Goal: Task Accomplishment & Management: Use online tool/utility

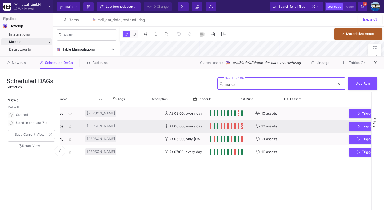
scroll to position [0, 89]
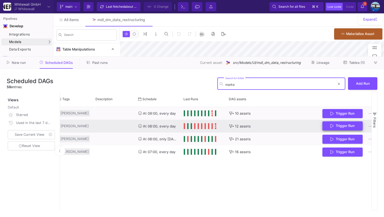
type input "marke"
click at [333, 129] on button "Trigger Run" at bounding box center [342, 125] width 40 height 9
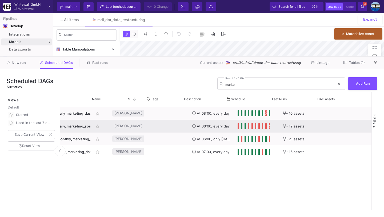
scroll to position [0, 0]
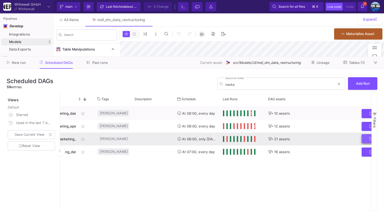
click at [364, 137] on button "Trigger Run" at bounding box center [382, 138] width 40 height 9
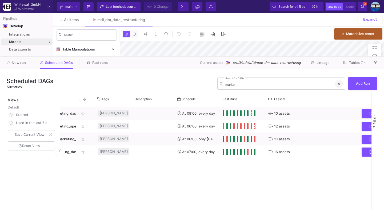
click at [340, 85] on icon at bounding box center [339, 83] width 2 height 3
click at [298, 85] on input "Search for DAGs" at bounding box center [280, 84] width 110 height 4
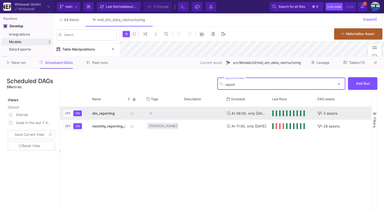
type input "reporti"
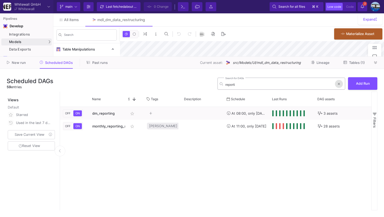
click at [341, 85] on button at bounding box center [339, 84] width 8 height 8
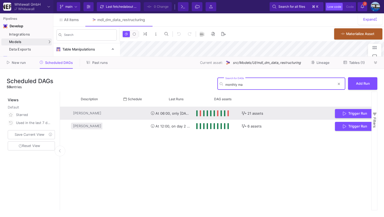
scroll to position [0, 103]
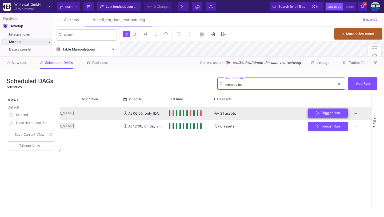
type input "monthly ma"
click at [327, 113] on span "Trigger Run" at bounding box center [330, 113] width 19 height 4
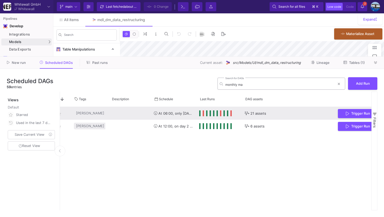
scroll to position [0, 72]
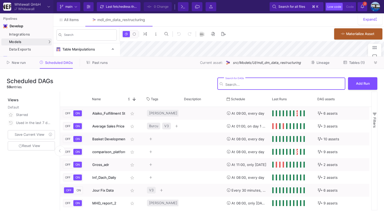
type input "-24"
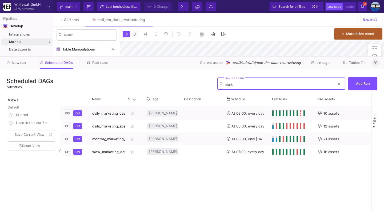
type input "mark"
click at [373, 62] on button at bounding box center [376, 62] width 8 height 8
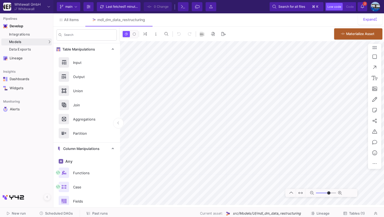
type input "-24"
click at [59, 213] on span "Scheduled DAGs" at bounding box center [59, 213] width 28 height 4
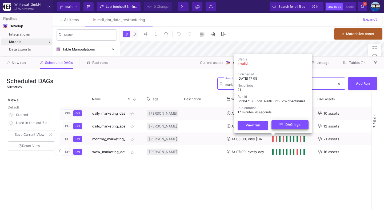
type input "mark"
click at [277, 125] on button "DAG logs" at bounding box center [290, 124] width 37 height 9
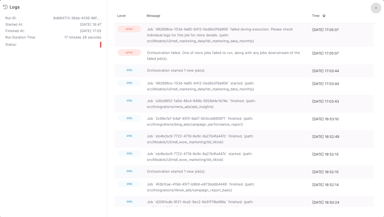
click at [375, 11] on button at bounding box center [376, 8] width 11 height 11
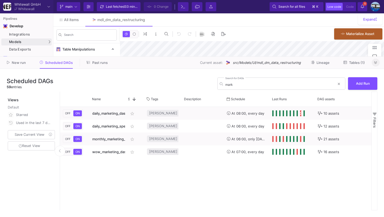
click at [374, 65] on button at bounding box center [376, 62] width 8 height 8
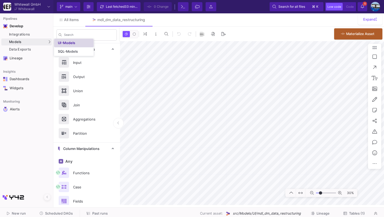
click at [73, 42] on div "UI-Models" at bounding box center [66, 43] width 17 height 4
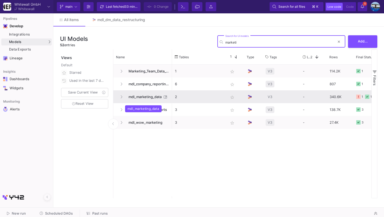
type input "marketi"
click at [138, 97] on span "mdl_marketing_data" at bounding box center [143, 96] width 37 height 13
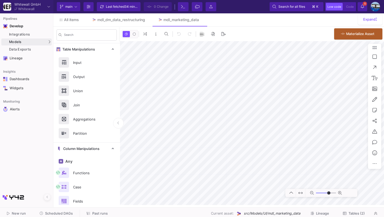
type input "-40"
click at [346, 213] on icon at bounding box center [344, 213] width 3 height 3
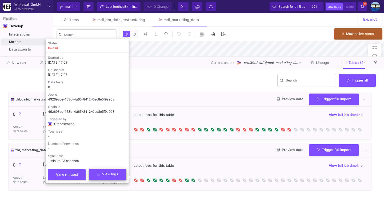
click at [114, 174] on span "View logs" at bounding box center [107, 174] width 21 height 4
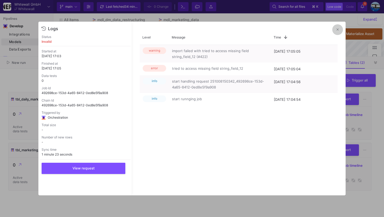
click at [337, 31] on icon at bounding box center [338, 29] width 2 height 3
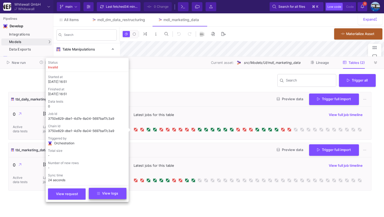
click at [114, 196] on button "View logs" at bounding box center [108, 192] width 38 height 11
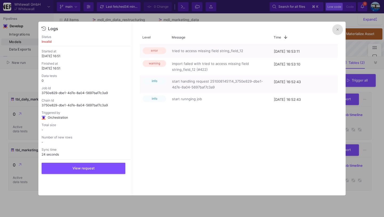
click at [336, 30] on button at bounding box center [337, 29] width 11 height 11
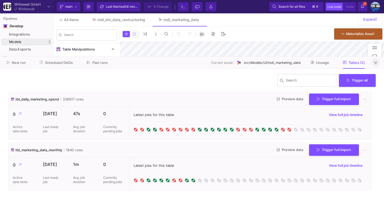
click at [376, 60] on button at bounding box center [376, 62] width 8 height 8
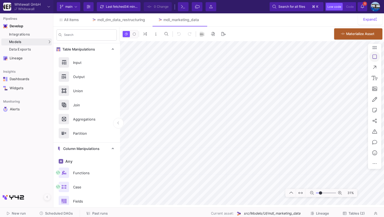
type input "-5"
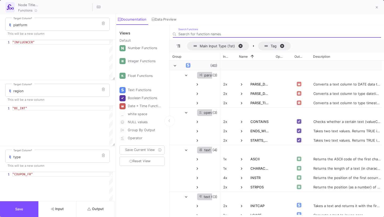
click at [97, 207] on span "Output" at bounding box center [95, 208] width 16 height 4
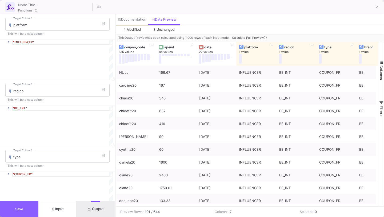
click at [30, 209] on button "Save" at bounding box center [19, 209] width 38 height 16
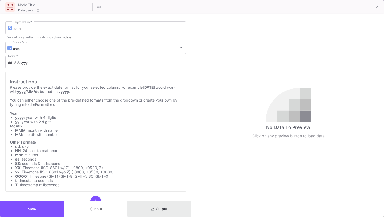
click at [186, 208] on button "Output" at bounding box center [159, 209] width 64 height 16
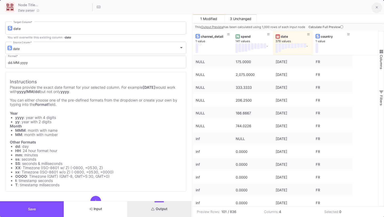
click at [375, 5] on button at bounding box center [377, 7] width 11 height 11
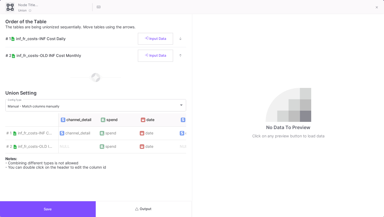
click at [73, 212] on button "Save" at bounding box center [48, 209] width 96 height 16
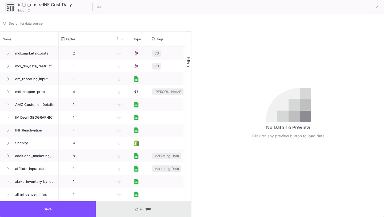
click at [143, 212] on button "Output" at bounding box center [144, 209] width 96 height 16
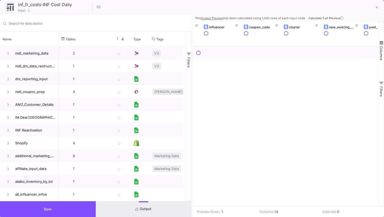
scroll to position [0, 152]
click at [63, 204] on button "Save" at bounding box center [48, 209] width 96 height 16
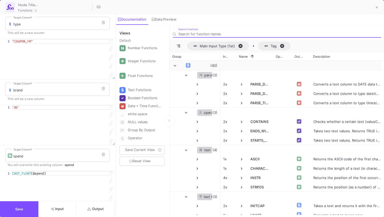
scroll to position [191, 0]
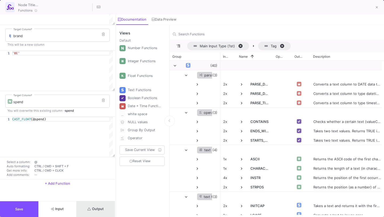
click at [89, 206] on span "Output" at bounding box center [95, 208] width 16 height 4
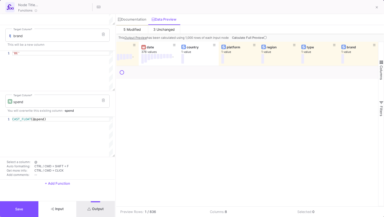
scroll to position [0, 0]
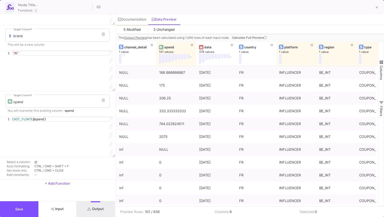
click at [26, 211] on button "Save" at bounding box center [19, 209] width 38 height 16
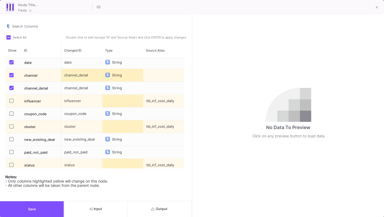
click at [11, 114] on span "Press SPACE to select this row." at bounding box center [11, 113] width 4 height 4
click at [11, 115] on input "Press SPACE to select this row." at bounding box center [11, 115] width 0 height 0
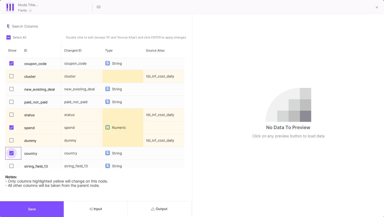
click at [10, 152] on span "Press SPACE to select this row." at bounding box center [11, 153] width 4 height 4
click at [11, 155] on input "Press SPACE to select this row." at bounding box center [11, 155] width 0 height 0
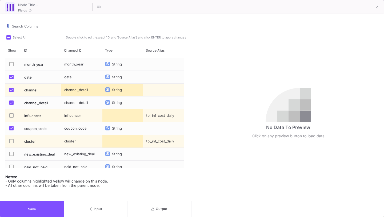
click at [151, 209] on icon "submit" at bounding box center [152, 208] width 3 height 3
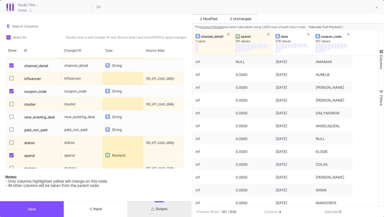
click at [43, 205] on button "Save" at bounding box center [32, 209] width 64 height 16
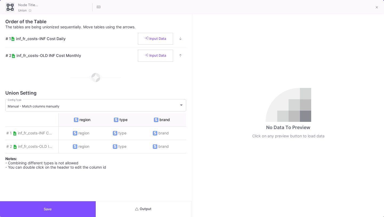
scroll to position [0, 195]
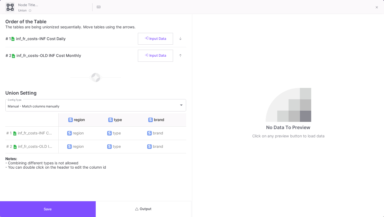
click at [141, 212] on button "Output" at bounding box center [144, 209] width 96 height 16
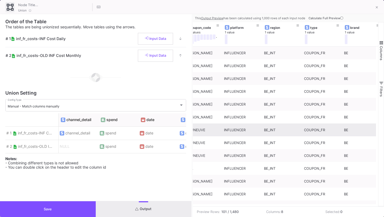
scroll to position [0, 130]
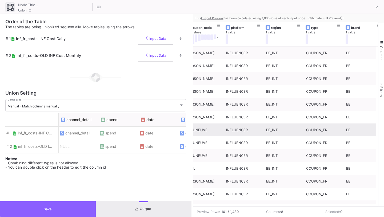
click at [65, 216] on button "Save" at bounding box center [48, 209] width 96 height 16
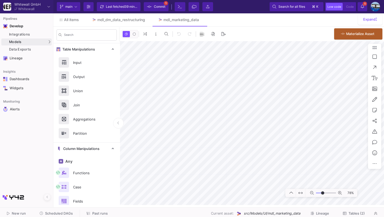
type input "-16"
click at [129, 10] on div "Last fetched 39 minutes ago" at bounding box center [122, 7] width 32 height 8
click at [158, 8] on span "Commit" at bounding box center [159, 7] width 11 height 8
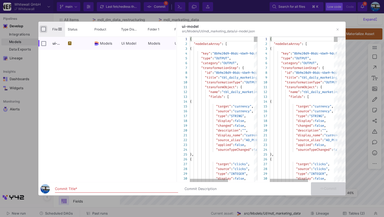
click at [44, 28] on input "Press Space to toggle all rows selection (unchecked)" at bounding box center [43, 29] width 5 height 5
checkbox input "true"
click at [82, 186] on div "Commit Title *" at bounding box center [116, 187] width 123 height 10
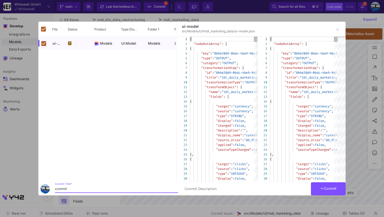
type input "commit"
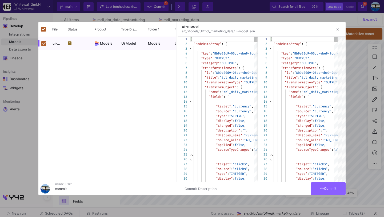
click at [319, 190] on button "Commit" at bounding box center [328, 188] width 35 height 13
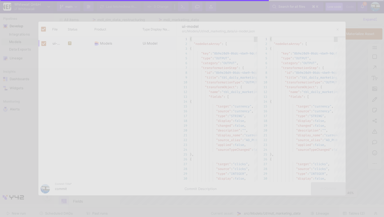
checkbox input "false"
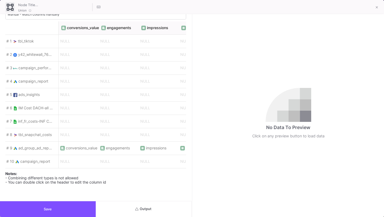
scroll to position [0, 997]
click at [74, 208] on button "Save" at bounding box center [48, 209] width 96 height 16
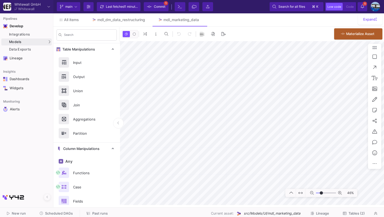
type input "-30"
click at [135, 8] on span "1 minute ago" at bounding box center [134, 7] width 19 height 4
click at [156, 3] on span "Commit" at bounding box center [159, 7] width 11 height 8
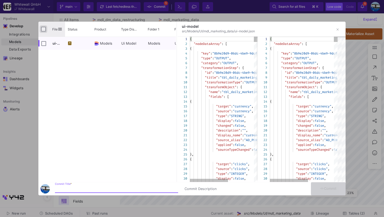
click at [42, 27] on input "Press Space to toggle all rows selection (unchecked)" at bounding box center [43, 29] width 5 height 5
checkbox input "true"
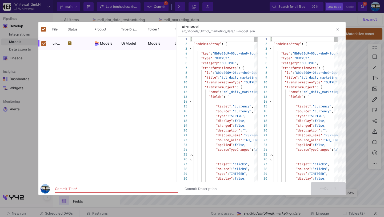
click at [68, 186] on div "Commit Title *" at bounding box center [116, 187] width 123 height 10
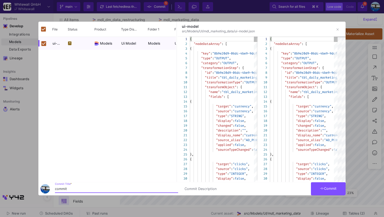
type input "commit"
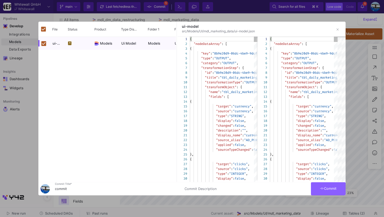
click at [336, 195] on button "Commit" at bounding box center [328, 188] width 35 height 13
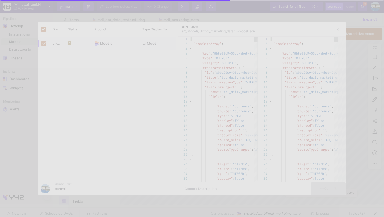
checkbox input "false"
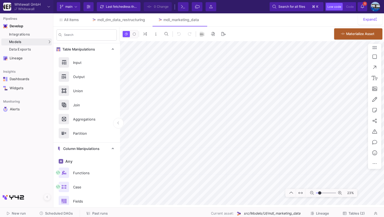
click at [361, 214] on span "Tables (2)" at bounding box center [357, 213] width 16 height 4
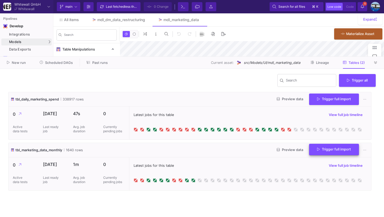
click at [319, 150] on span "Trigger full import" at bounding box center [334, 149] width 34 height 4
click at [377, 65] on fa-icon at bounding box center [375, 63] width 3 height 4
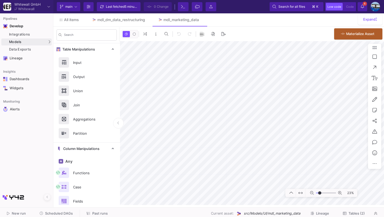
click at [359, 214] on span "Tables (2)" at bounding box center [357, 213] width 16 height 4
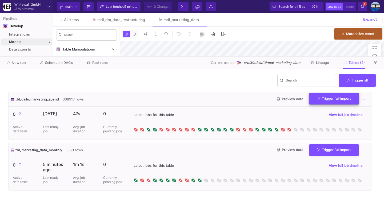
click at [338, 97] on span "Trigger full import" at bounding box center [334, 98] width 34 height 4
click at [374, 59] on button at bounding box center [376, 62] width 8 height 8
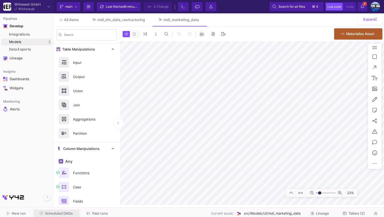
click at [56, 212] on span "Scheduled DAGs" at bounding box center [59, 213] width 28 height 4
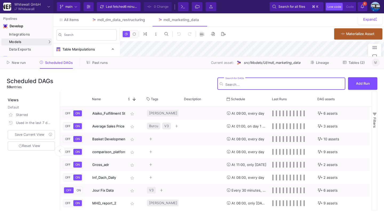
click at [378, 63] on button at bounding box center [376, 62] width 8 height 8
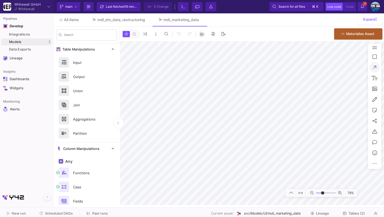
type input "-9"
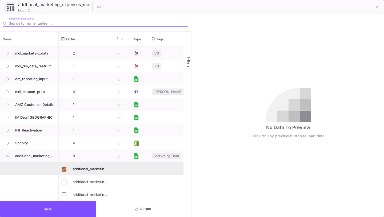
click at [140, 207] on span "Output" at bounding box center [143, 208] width 16 height 4
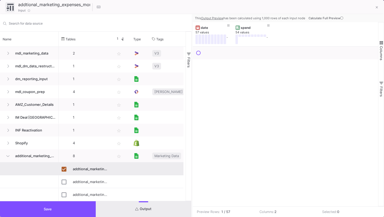
click at [342, 18] on icon at bounding box center [341, 18] width 3 height 3
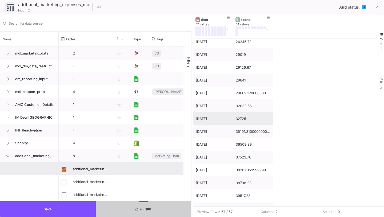
scroll to position [123, 0]
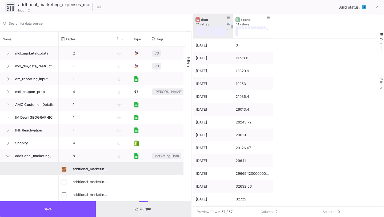
click at [211, 20] on div "date" at bounding box center [214, 20] width 26 height 4
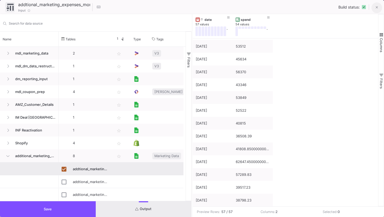
click at [378, 9] on fa-icon at bounding box center [377, 7] width 2 height 5
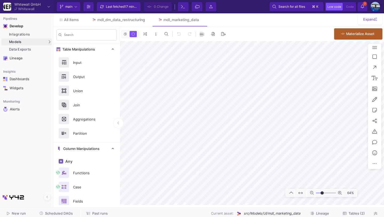
click at [65, 215] on button "Scheduled DAGs" at bounding box center [56, 213] width 46 height 8
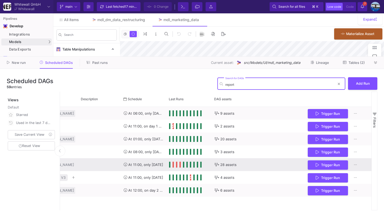
type input "report"
click at [320, 162] on span "Trigger Run" at bounding box center [328, 164] width 24 height 4
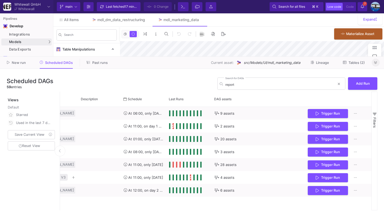
click at [376, 64] on fa-icon at bounding box center [375, 63] width 3 height 4
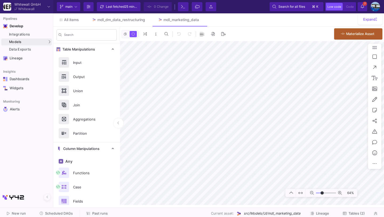
click at [51, 212] on span "Scheduled DAGs" at bounding box center [59, 213] width 28 height 4
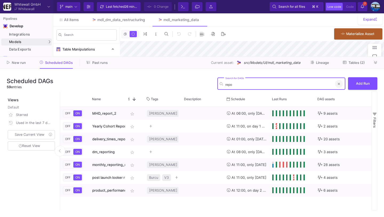
type input "repo"
click at [338, 83] on icon at bounding box center [339, 83] width 2 height 3
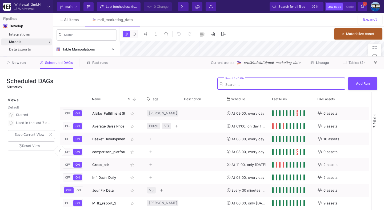
type input "-40"
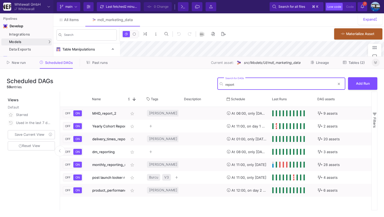
type input "report"
click at [374, 62] on button at bounding box center [376, 62] width 8 height 8
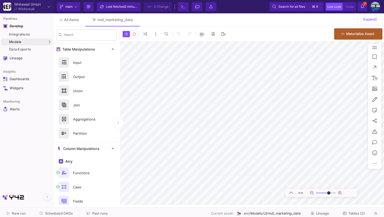
click at [361, 10] on y42-notifications-label "7 7 Notifications" at bounding box center [362, 7] width 3 height 8
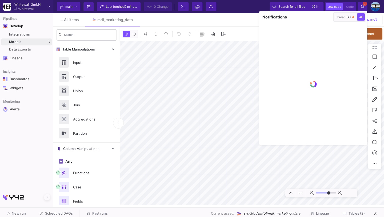
click at [347, 16] on span "(7)" at bounding box center [348, 17] width 5 height 4
type input "-40"
click at [328, 18] on icon "button" at bounding box center [327, 16] width 3 height 3
click at [362, 5] on div at bounding box center [192, 108] width 384 height 217
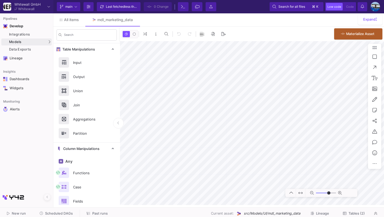
type input "-40"
click at [48, 212] on span "Scheduled DAGs" at bounding box center [59, 213] width 28 height 4
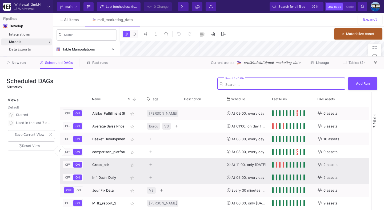
scroll to position [8, 0]
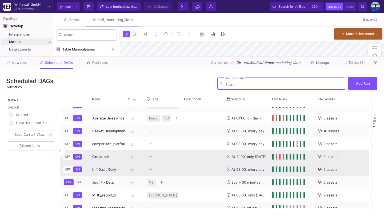
type input "-40"
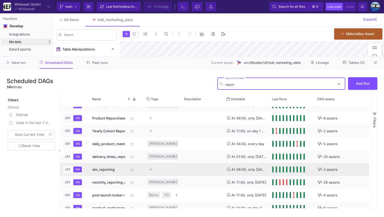
scroll to position [0, 0]
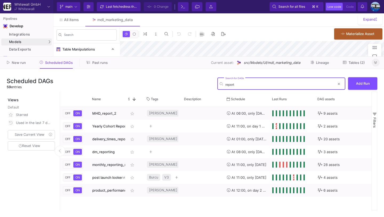
type input "report"
click at [376, 61] on icon at bounding box center [375, 62] width 3 height 3
